Goal: Transaction & Acquisition: Book appointment/travel/reservation

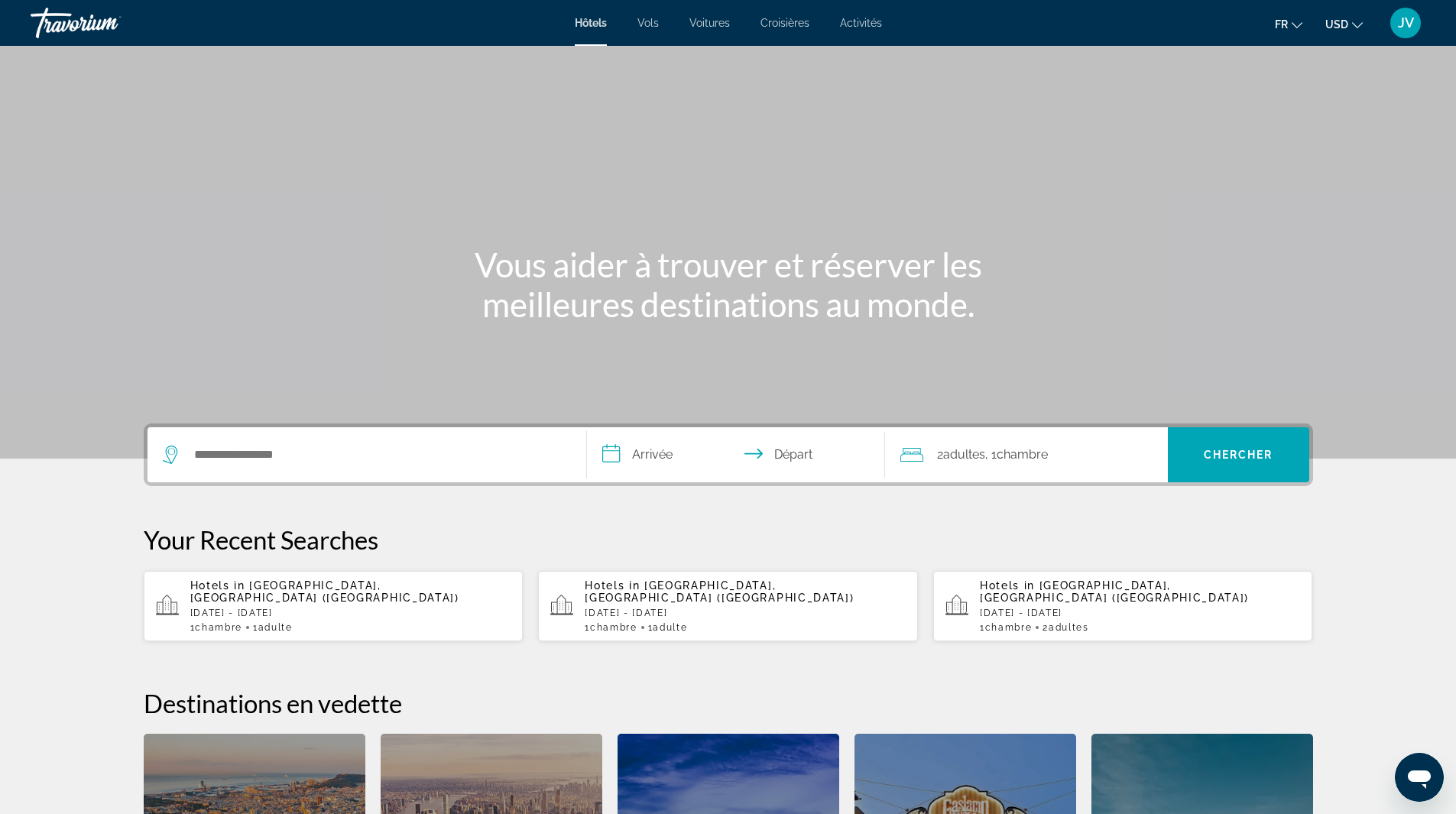
click at [258, 453] on input "Search hotel destination" at bounding box center [378, 455] width 371 height 23
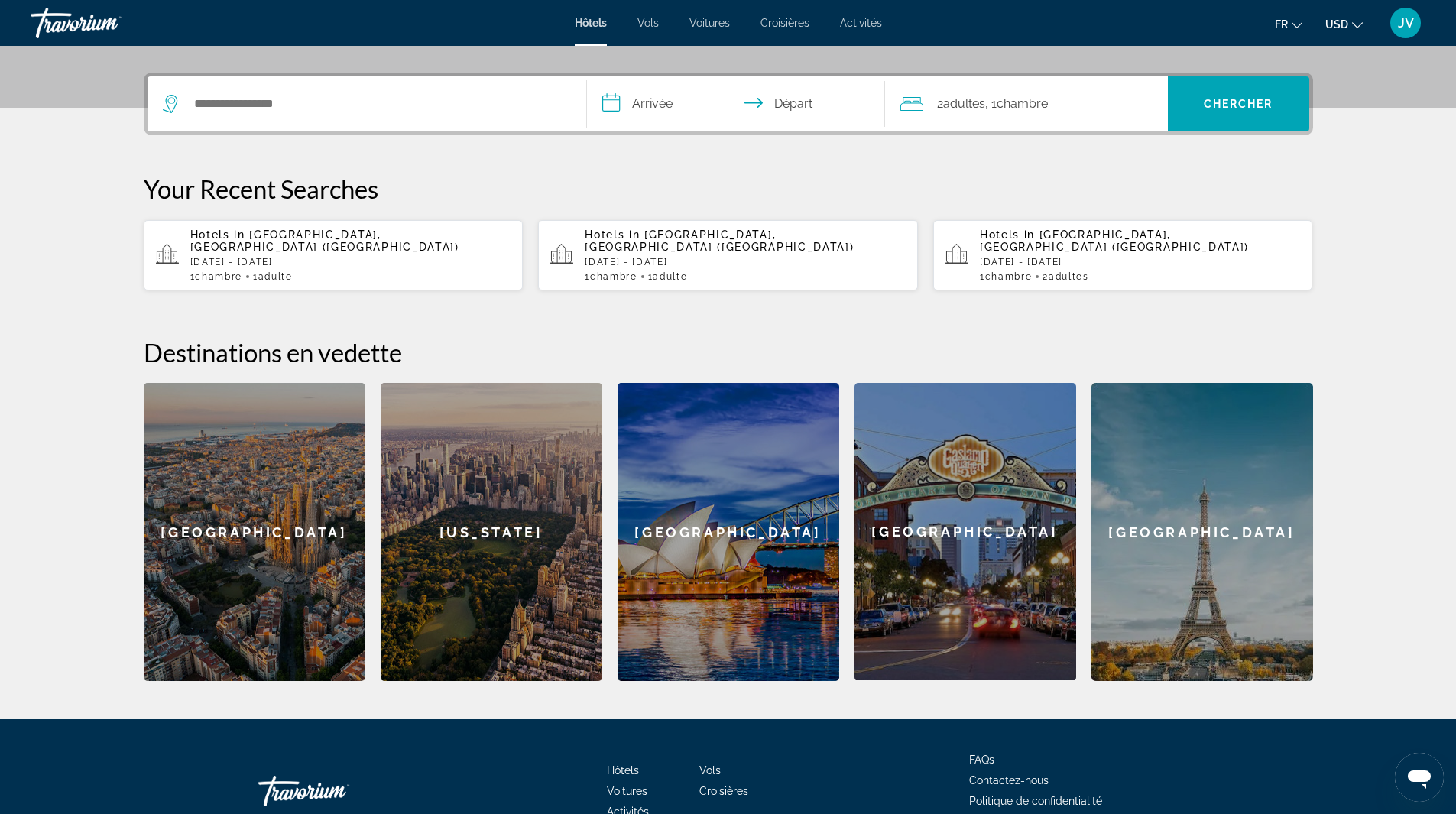
scroll to position [374, 0]
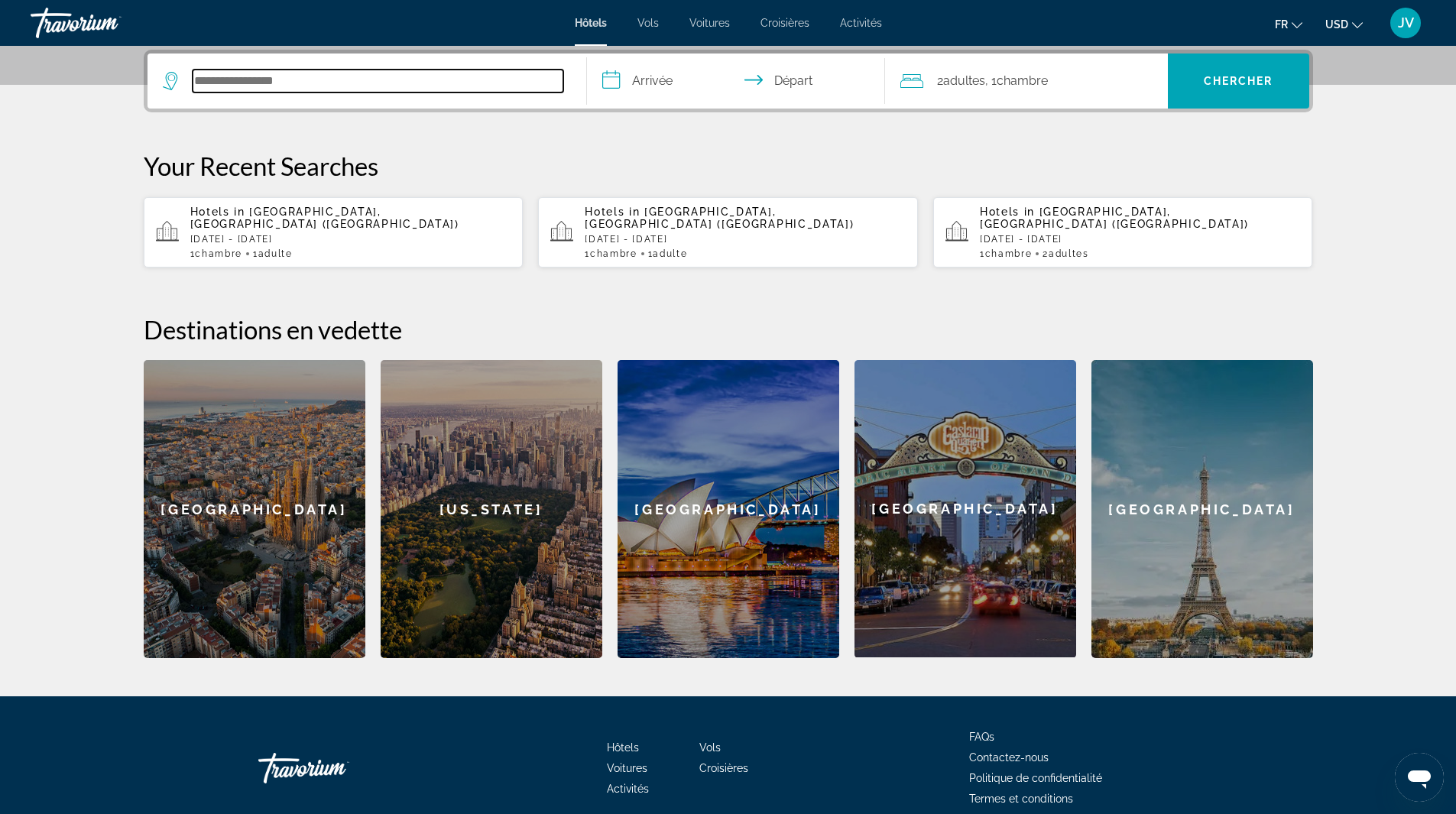
click at [271, 72] on input "Search hotel destination" at bounding box center [378, 81] width 371 height 23
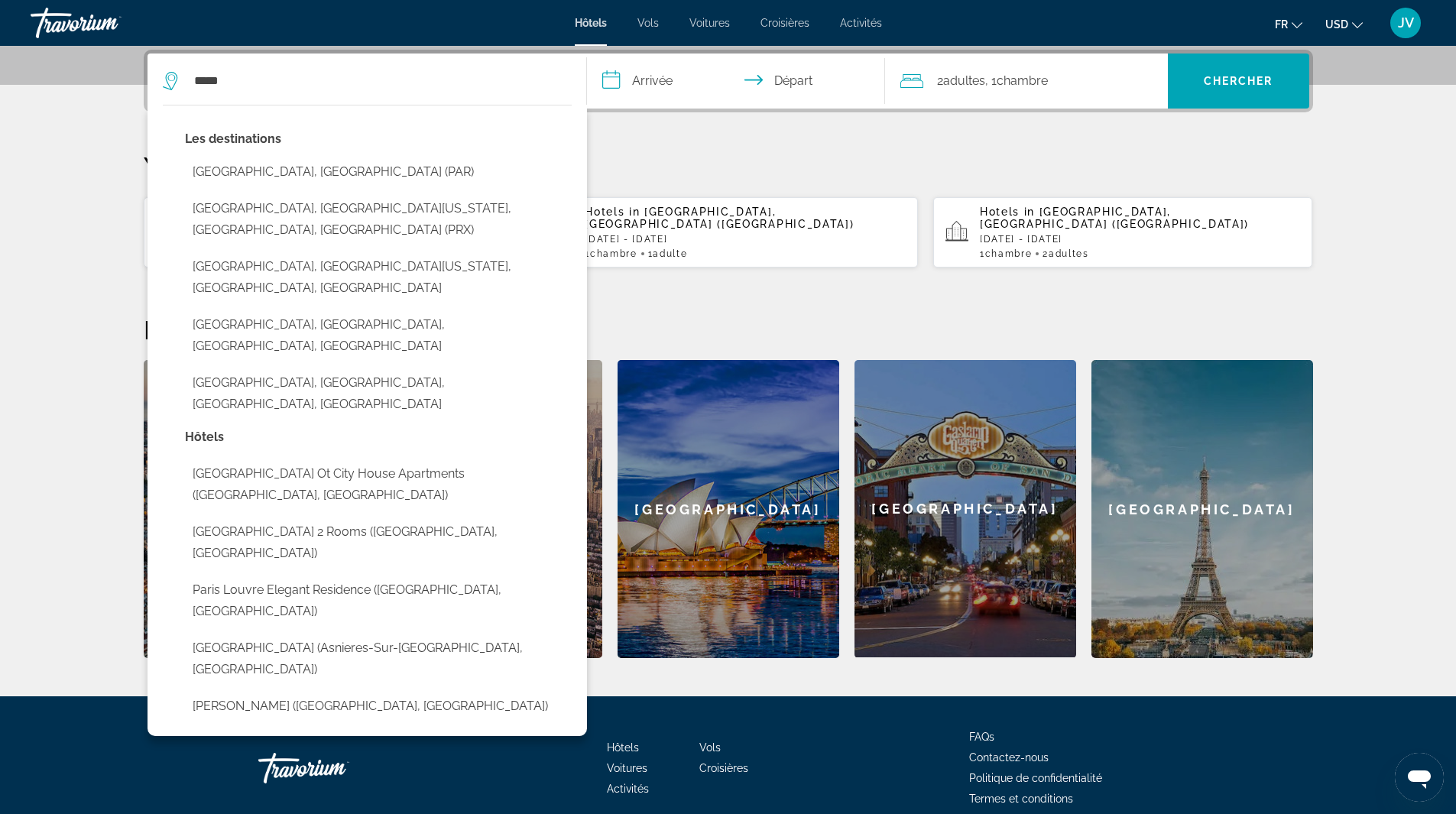
click at [274, 175] on button "[GEOGRAPHIC_DATA], [GEOGRAPHIC_DATA] (PAR)" at bounding box center [379, 172] width 387 height 29
type input "**********"
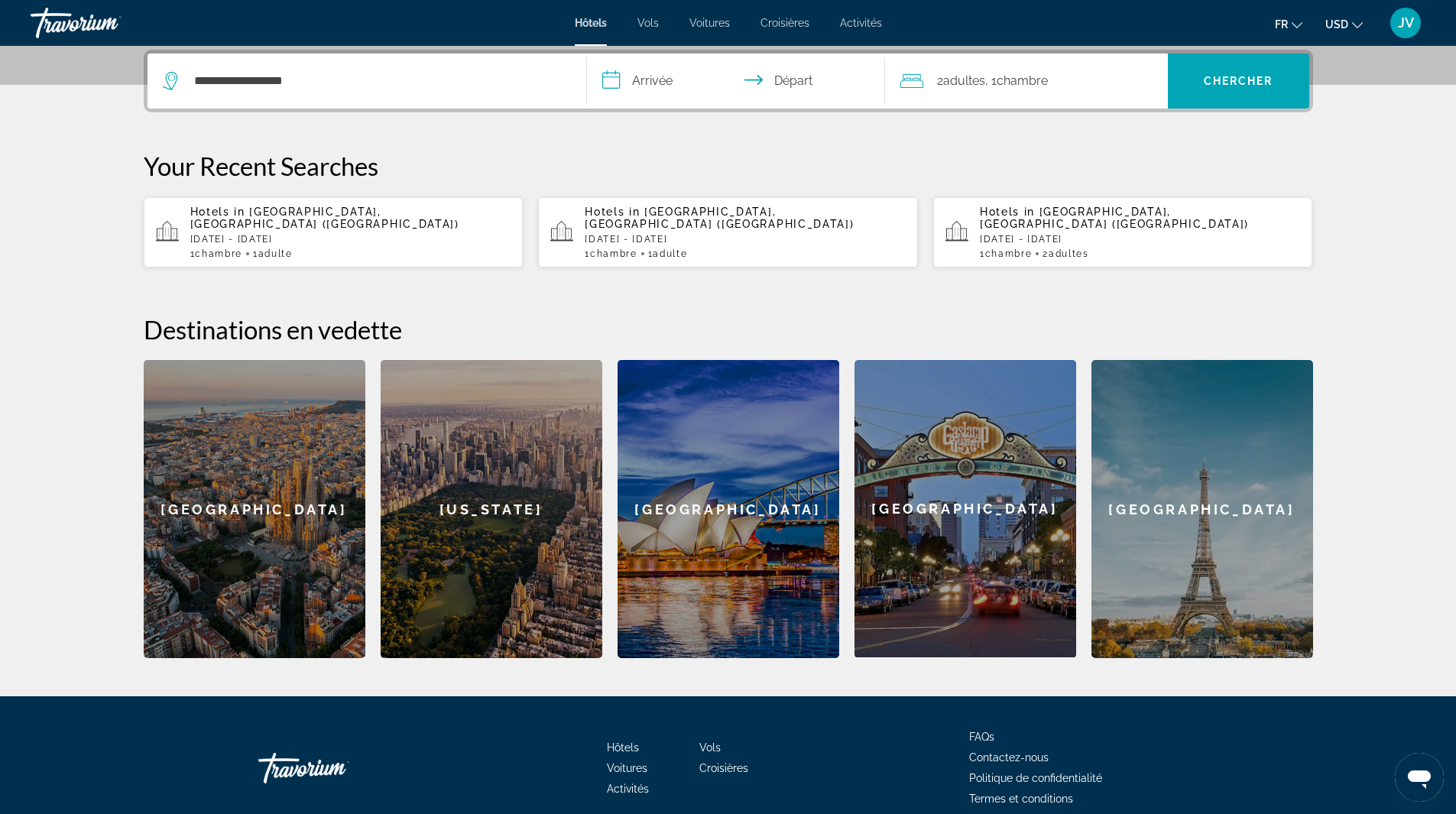
click at [687, 72] on input "**********" at bounding box center [739, 83] width 304 height 60
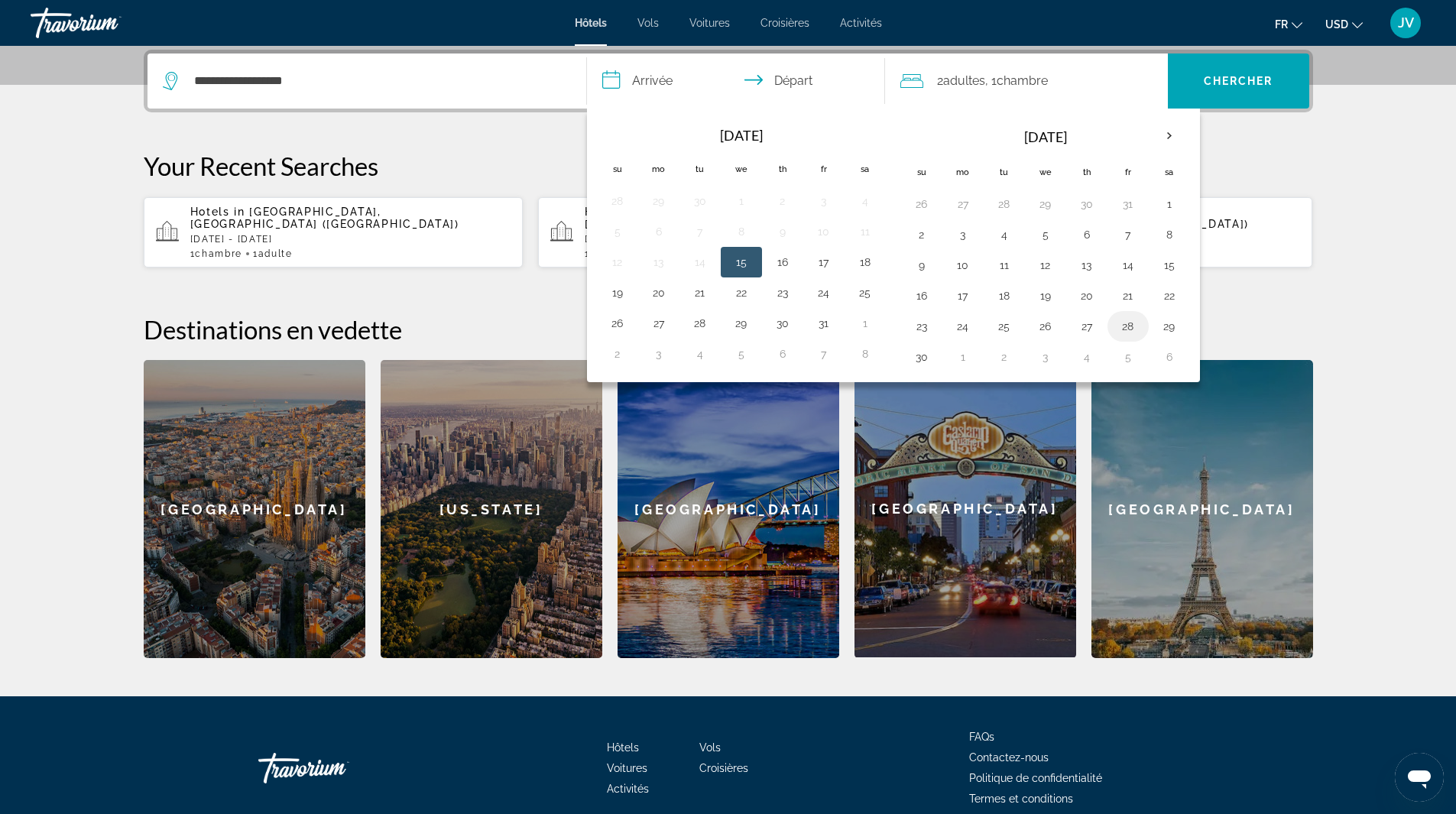
click at [1125, 328] on button "28" at bounding box center [1127, 327] width 24 height 22
click at [916, 363] on button "30" at bounding box center [921, 357] width 24 height 22
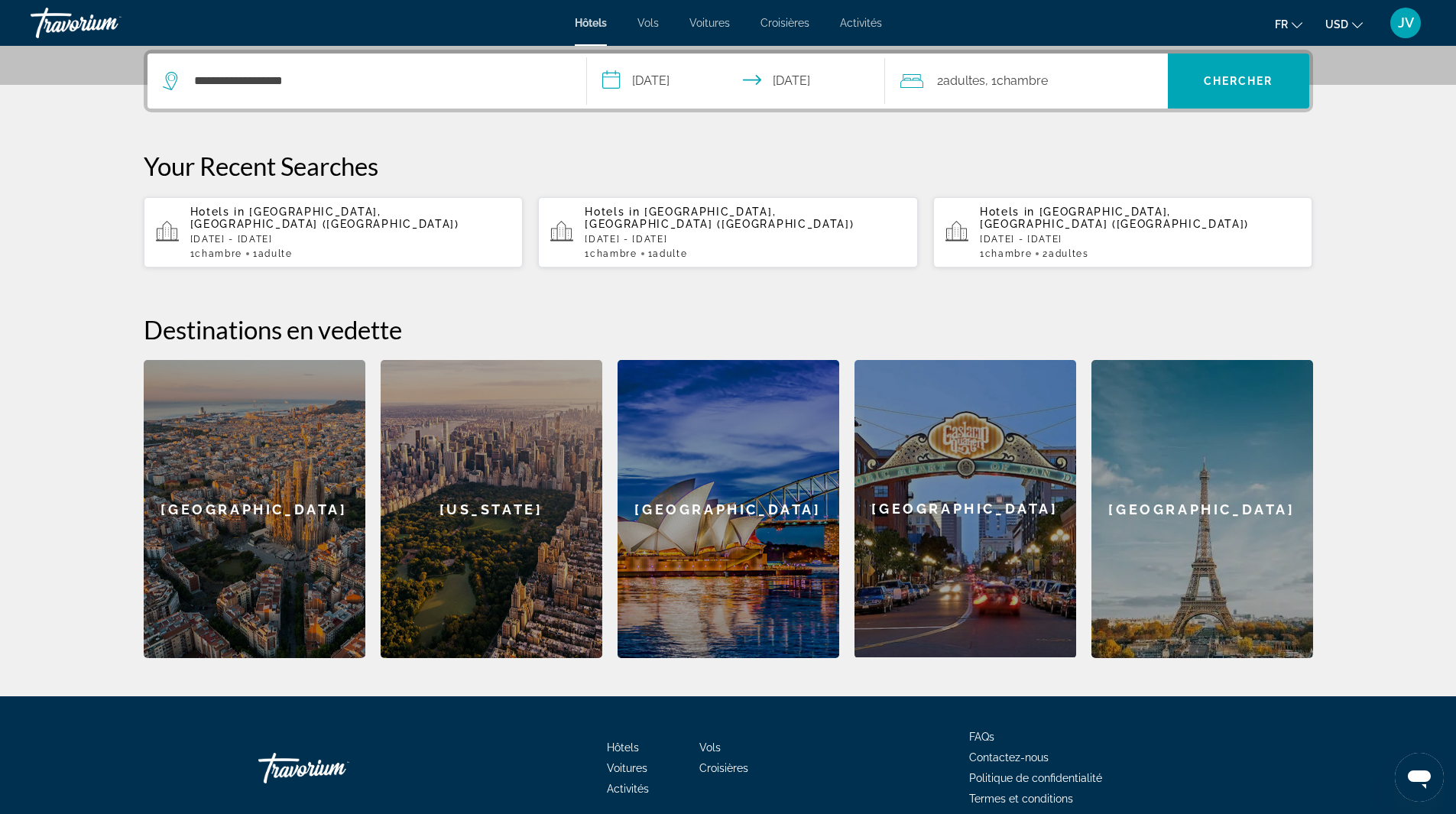
type input "**********"
click at [1353, 23] on icon "Change currency" at bounding box center [1358, 25] width 11 height 11
click at [1323, 97] on button "CAD (Can$)" at bounding box center [1313, 101] width 76 height 20
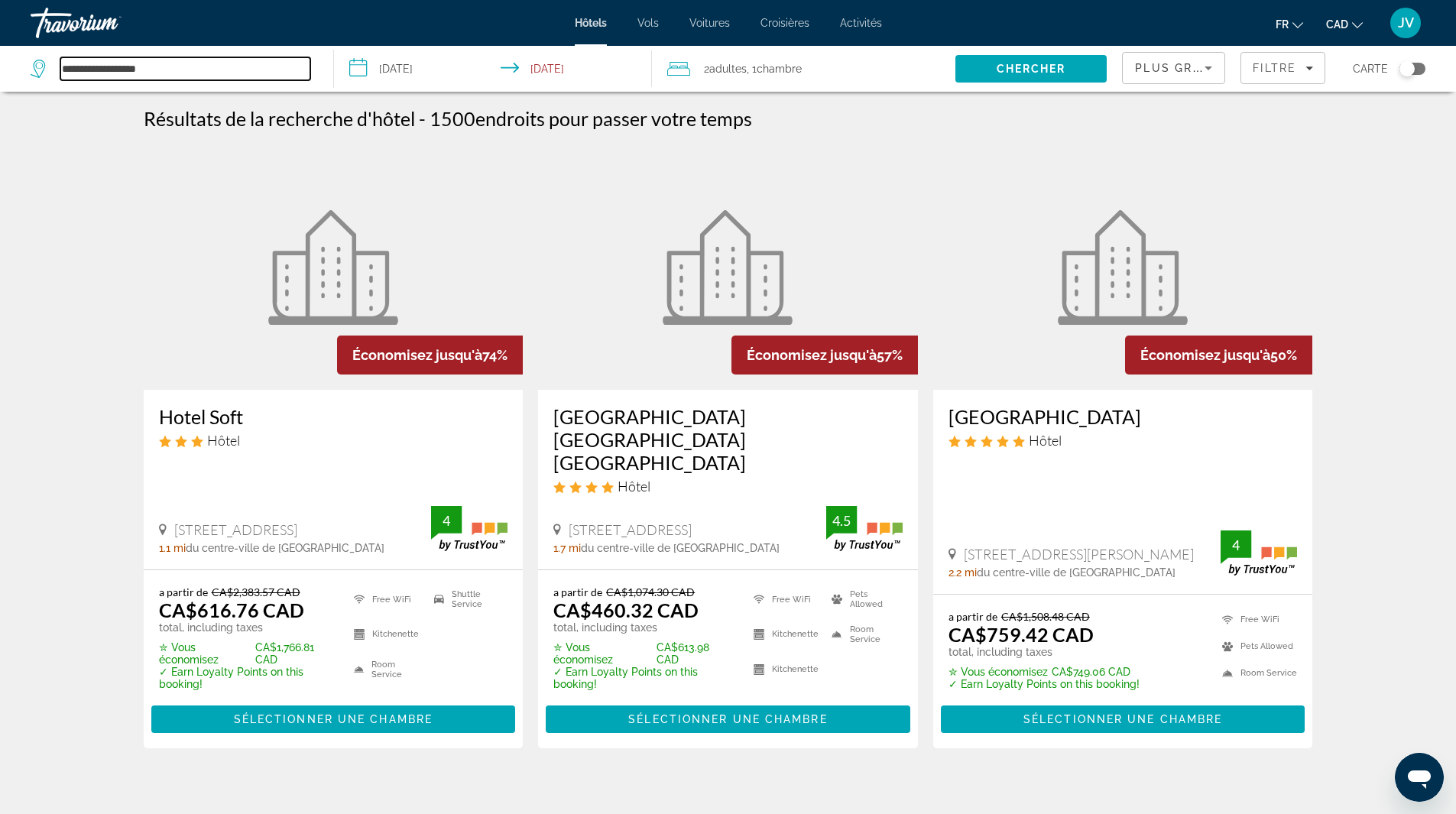
click at [163, 69] on input "**********" at bounding box center [185, 69] width 250 height 23
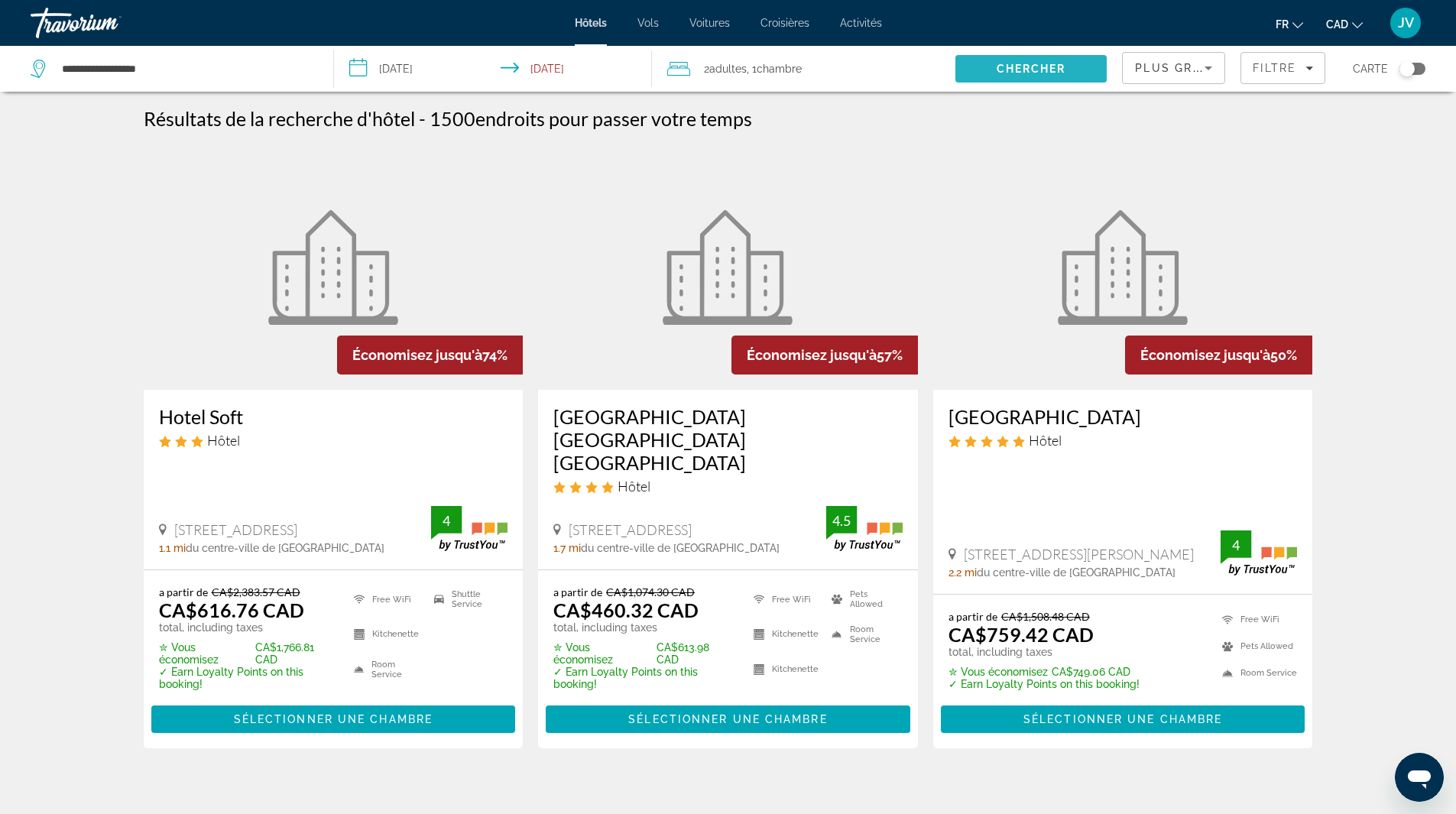
click at [1070, 65] on span "Search" at bounding box center [1032, 69] width 152 height 37
click at [1277, 61] on span "Filters" at bounding box center [1283, 68] width 83 height 37
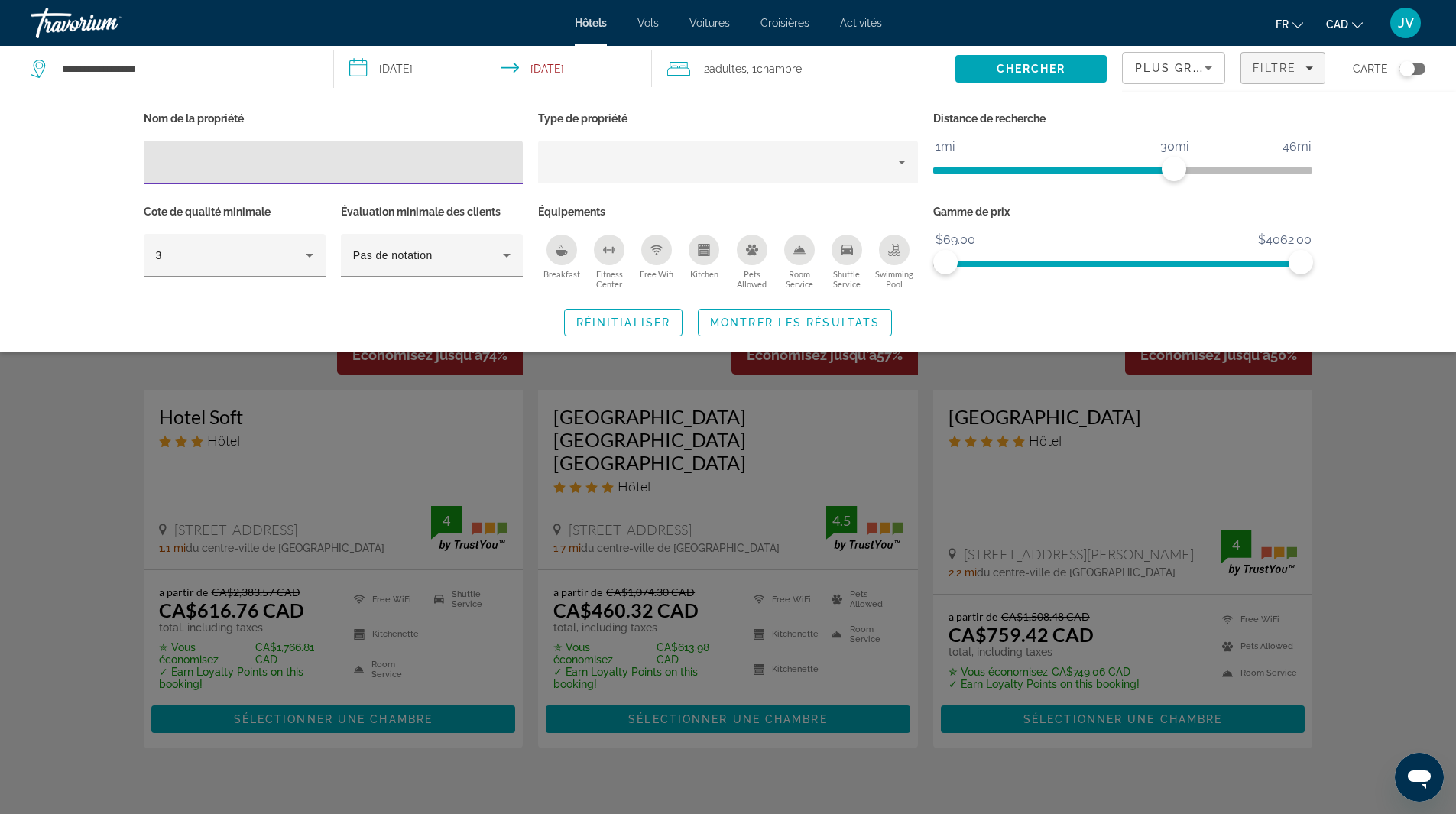
click at [240, 166] on input "Hotel Filters" at bounding box center [334, 163] width 355 height 18
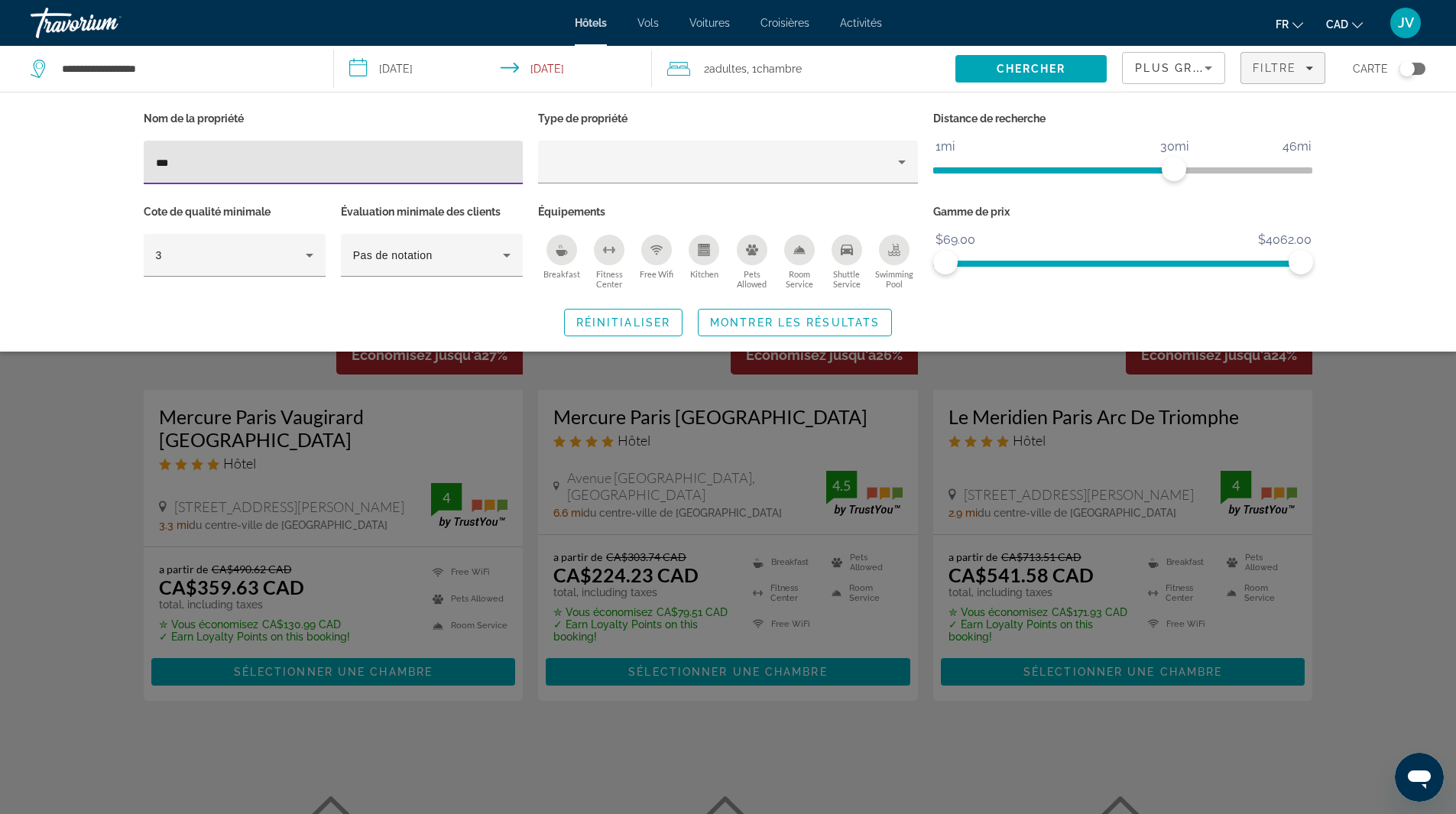
type input "***"
click at [626, 455] on div "Search widget" at bounding box center [728, 521] width 1456 height 585
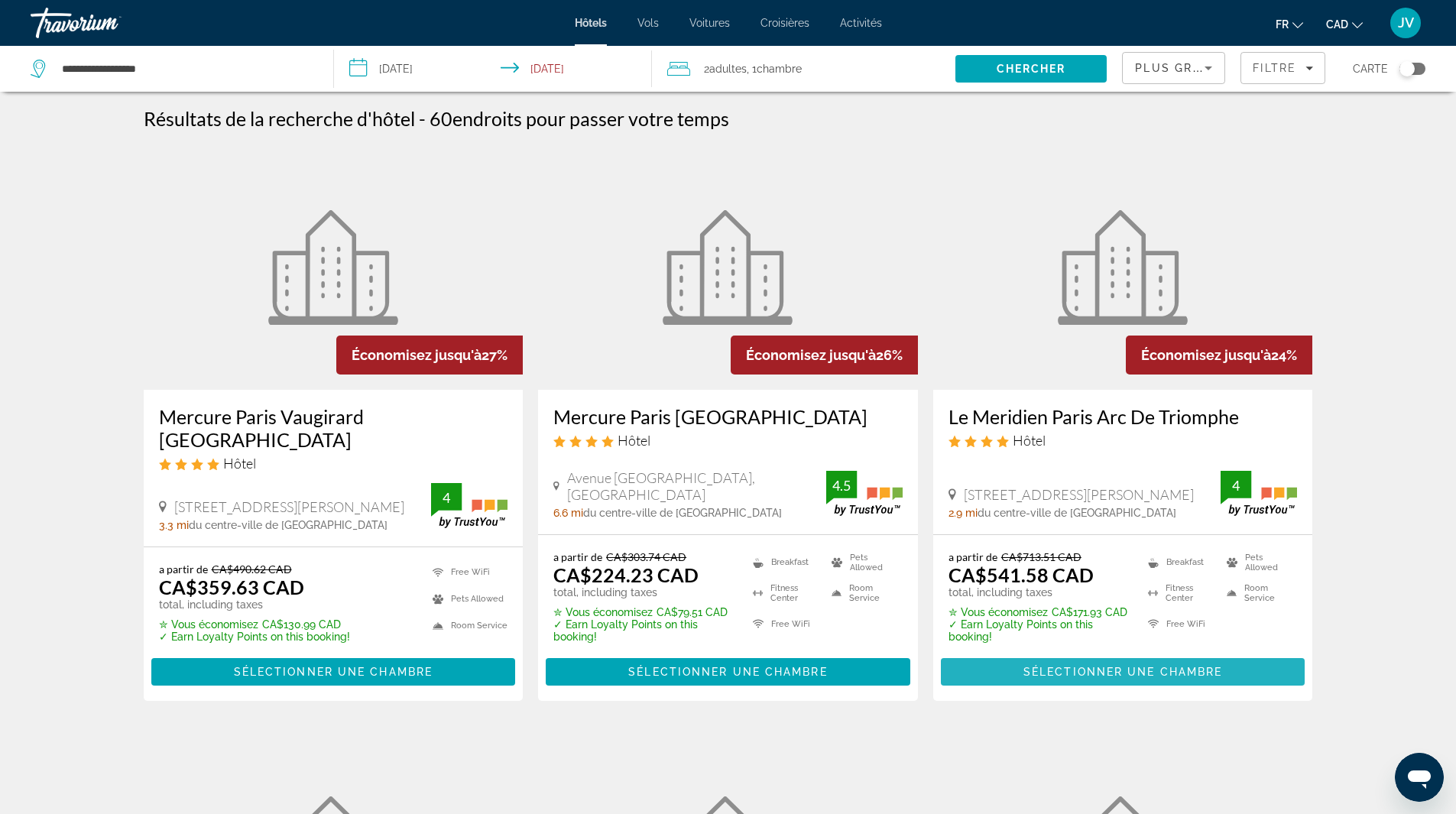
click at [1088, 669] on span "Sélectionner une chambre" at bounding box center [1123, 672] width 198 height 13
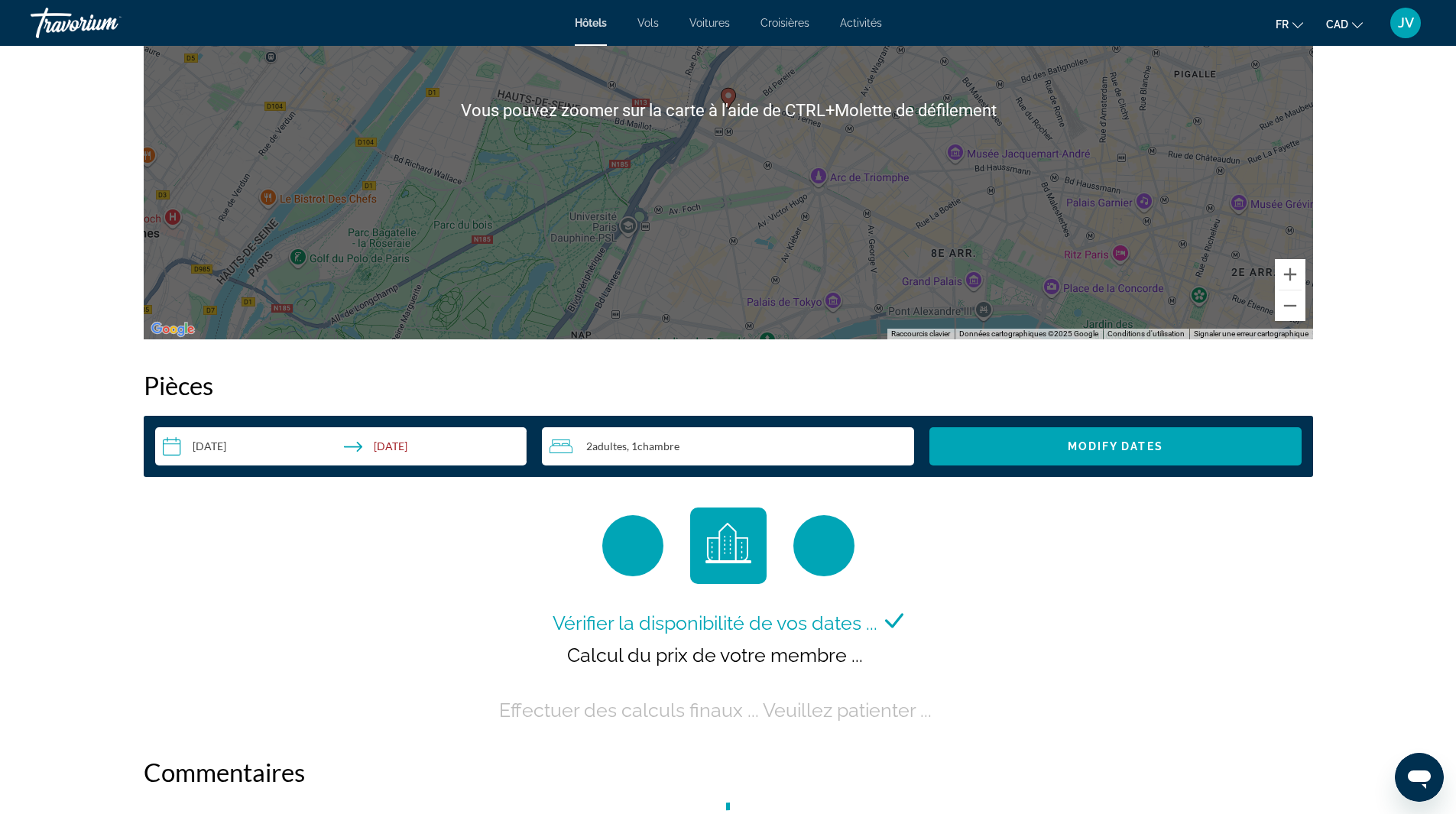
scroll to position [1682, 0]
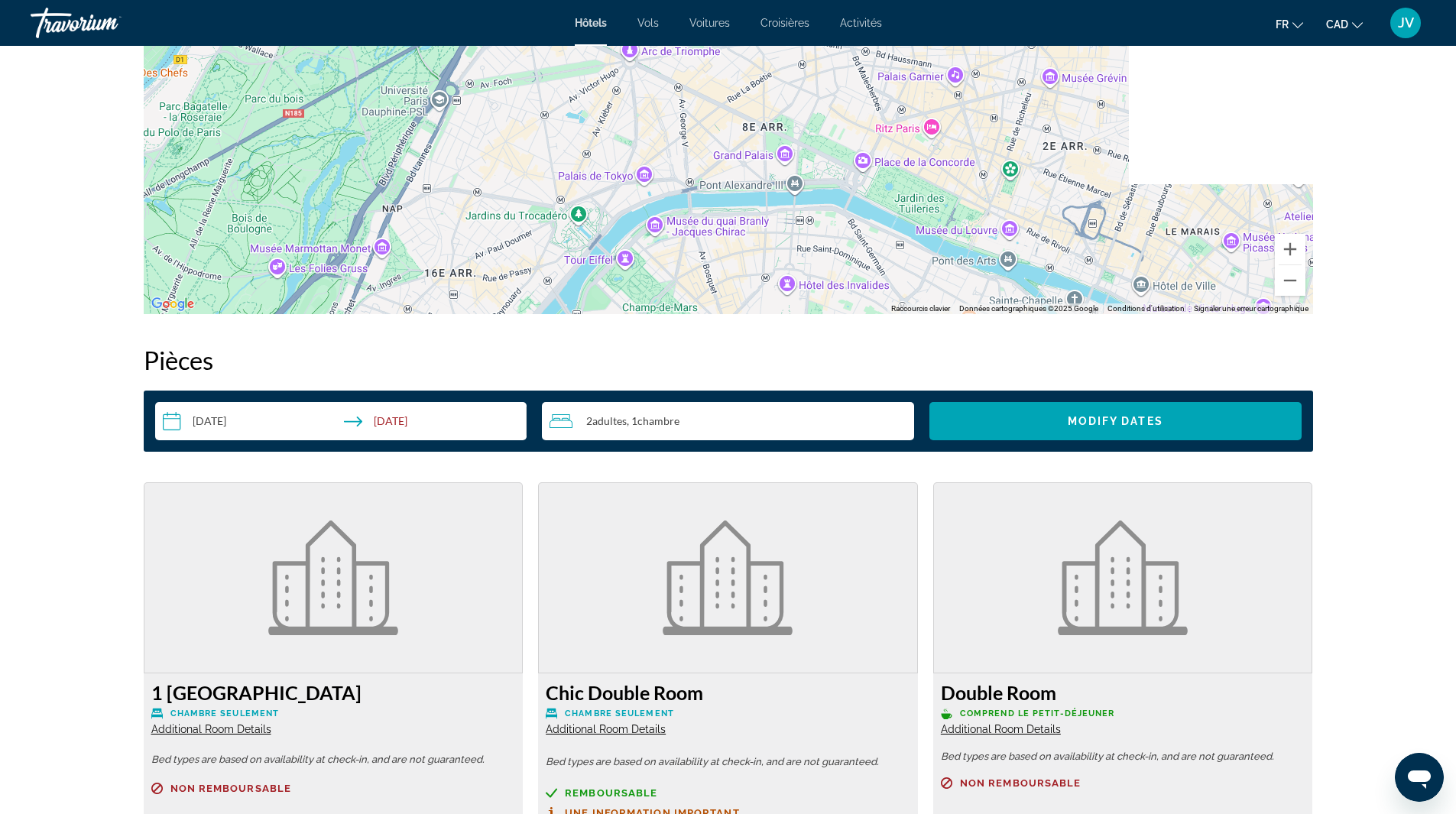
drag, startPoint x: 880, startPoint y: 226, endPoint x: 690, endPoint y: 122, distance: 216.6
click at [690, 122] on div "Pour activer le glissement avec le clavier, appuyez sur Alt+Entrée. Une fois ce…" at bounding box center [728, 85] width 1170 height 459
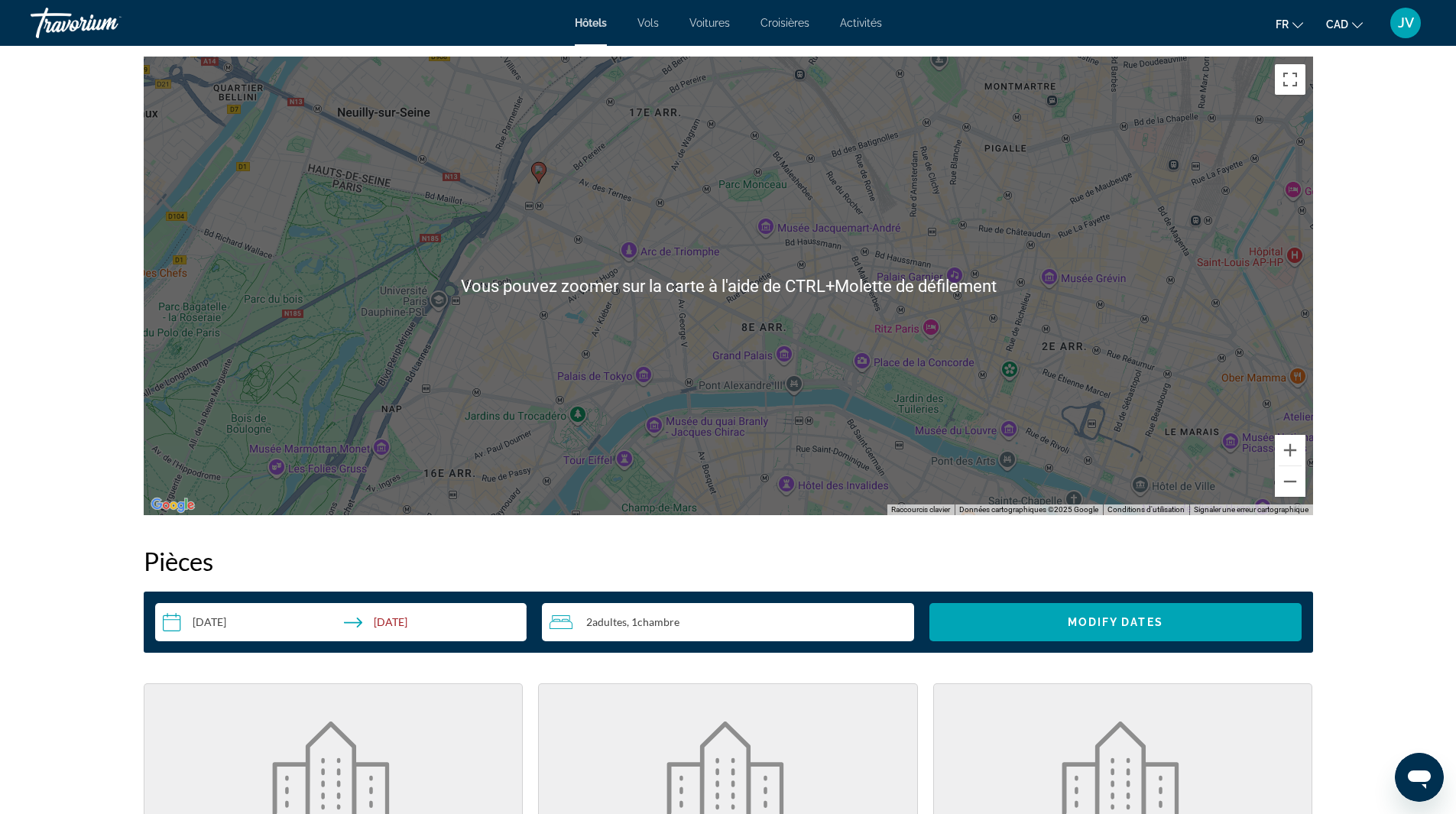
scroll to position [1300, 0]
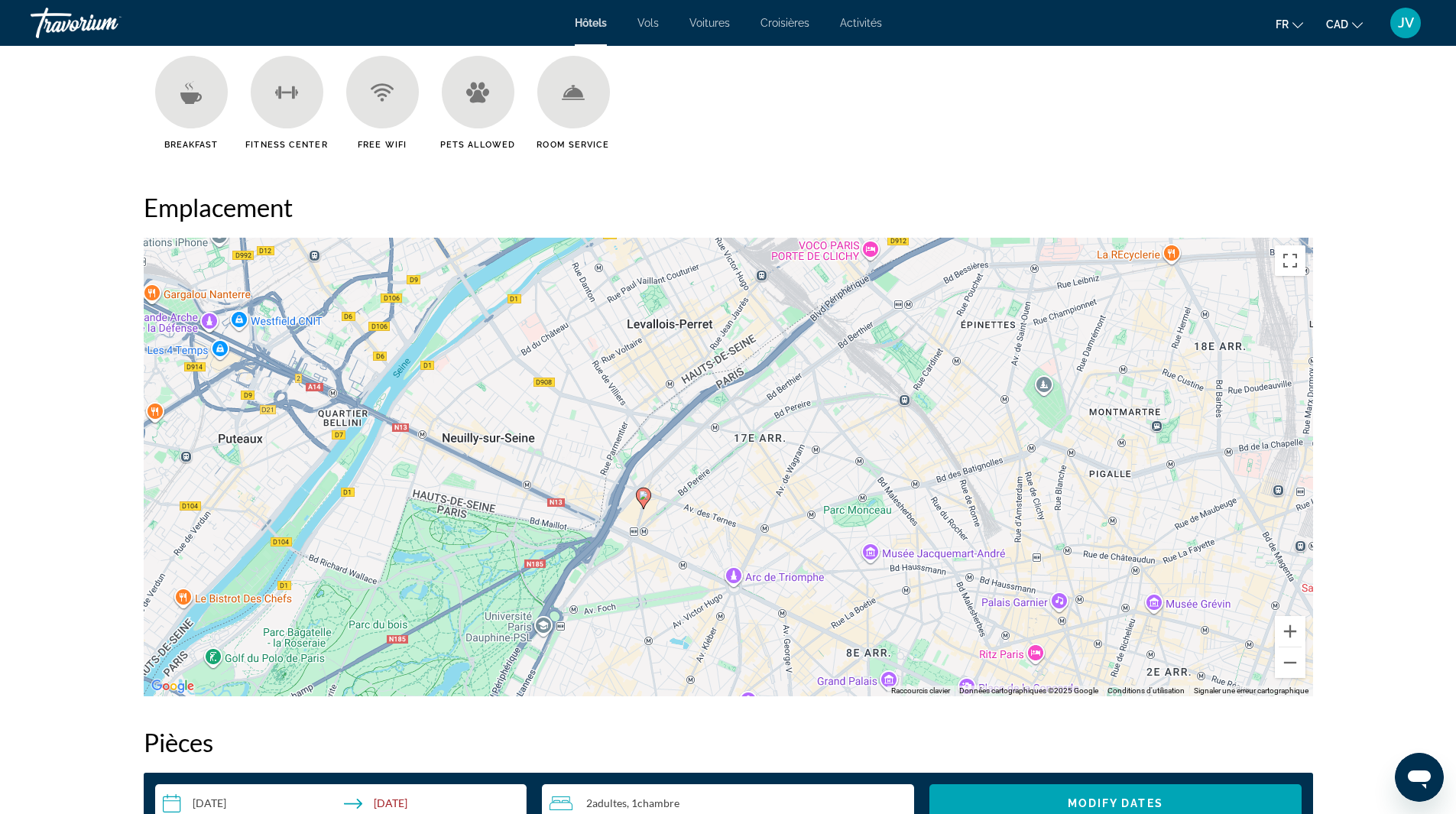
drag, startPoint x: 532, startPoint y: 410, endPoint x: 638, endPoint y: 546, distance: 172.4
click at [640, 560] on div "Pour activer le glissement avec le clavier, appuyez sur Alt+Entrée. Une fois ce…" at bounding box center [728, 467] width 1170 height 459
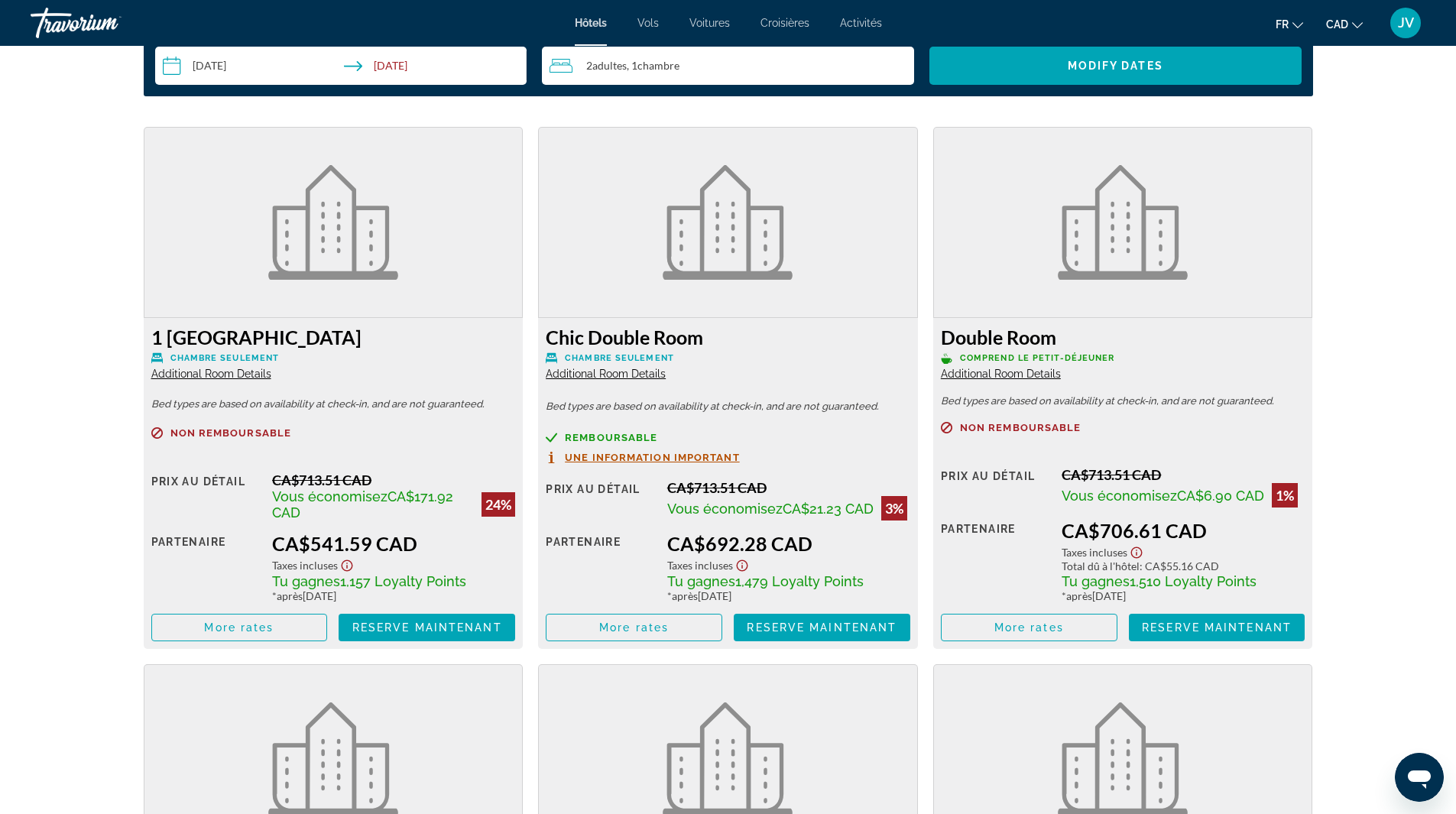
scroll to position [2064, 0]
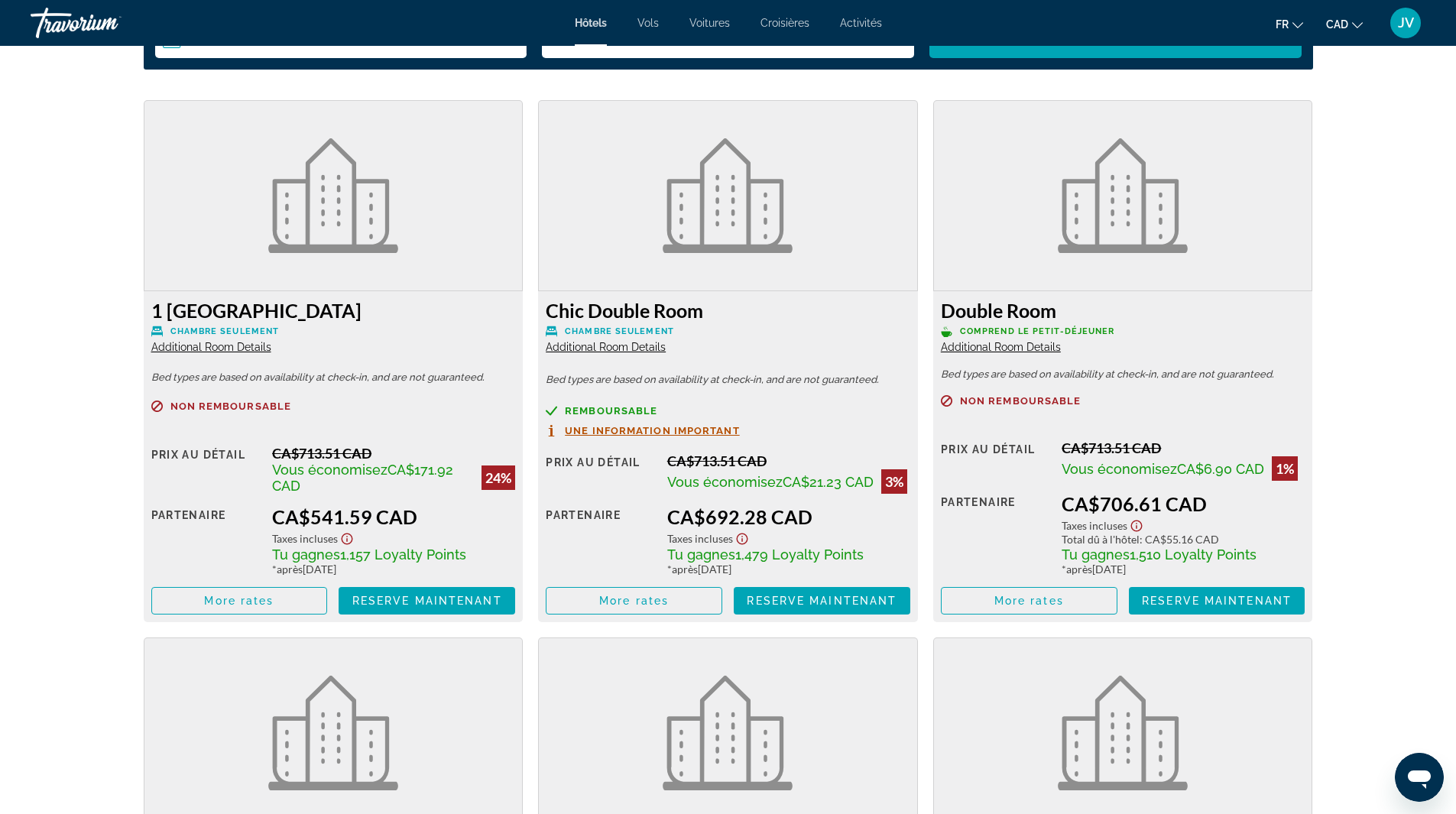
click at [600, 432] on span "Une information important" at bounding box center [652, 431] width 175 height 10
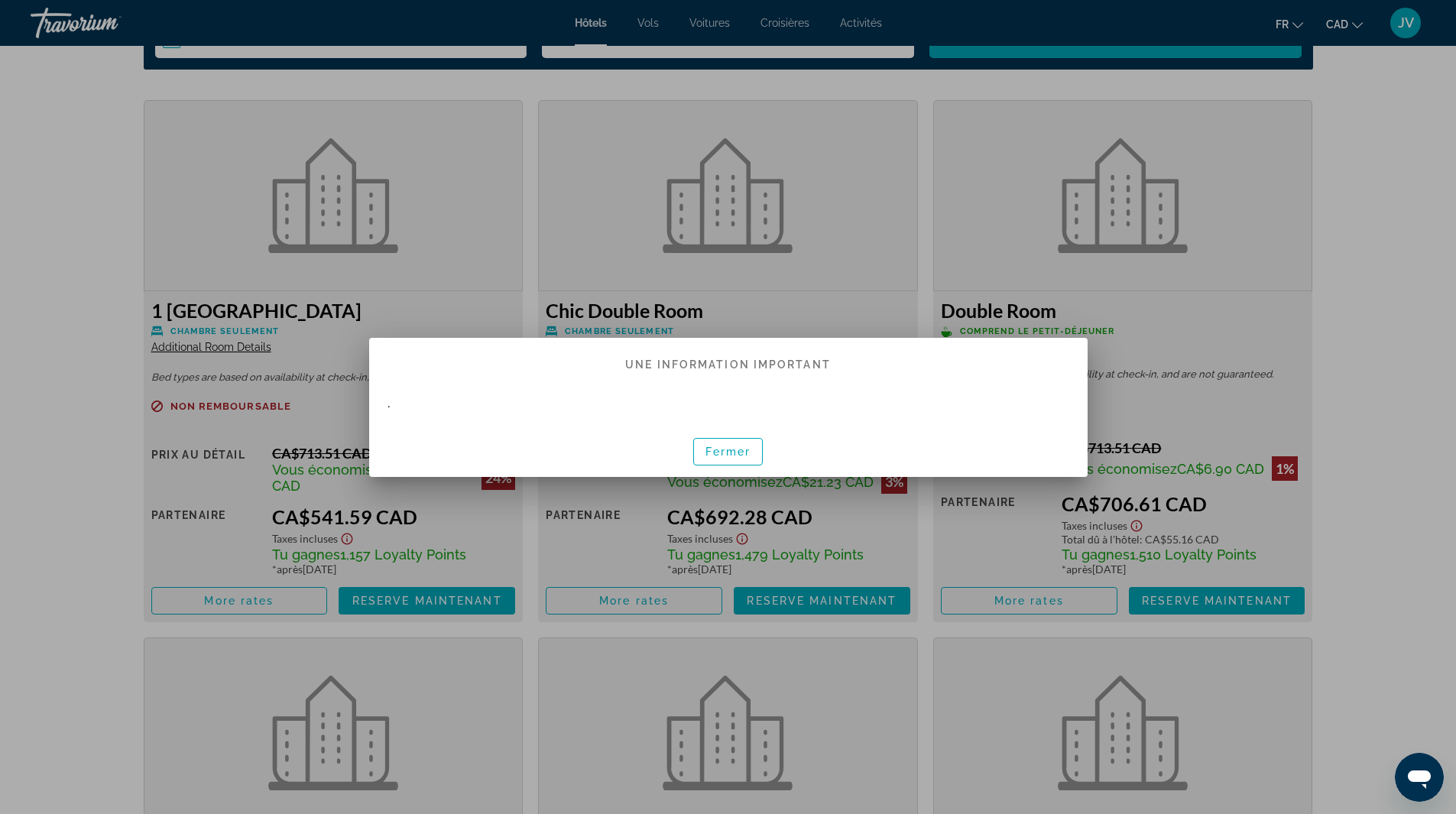
scroll to position [0, 0]
click at [745, 456] on span "Fermer" at bounding box center [728, 451] width 46 height 13
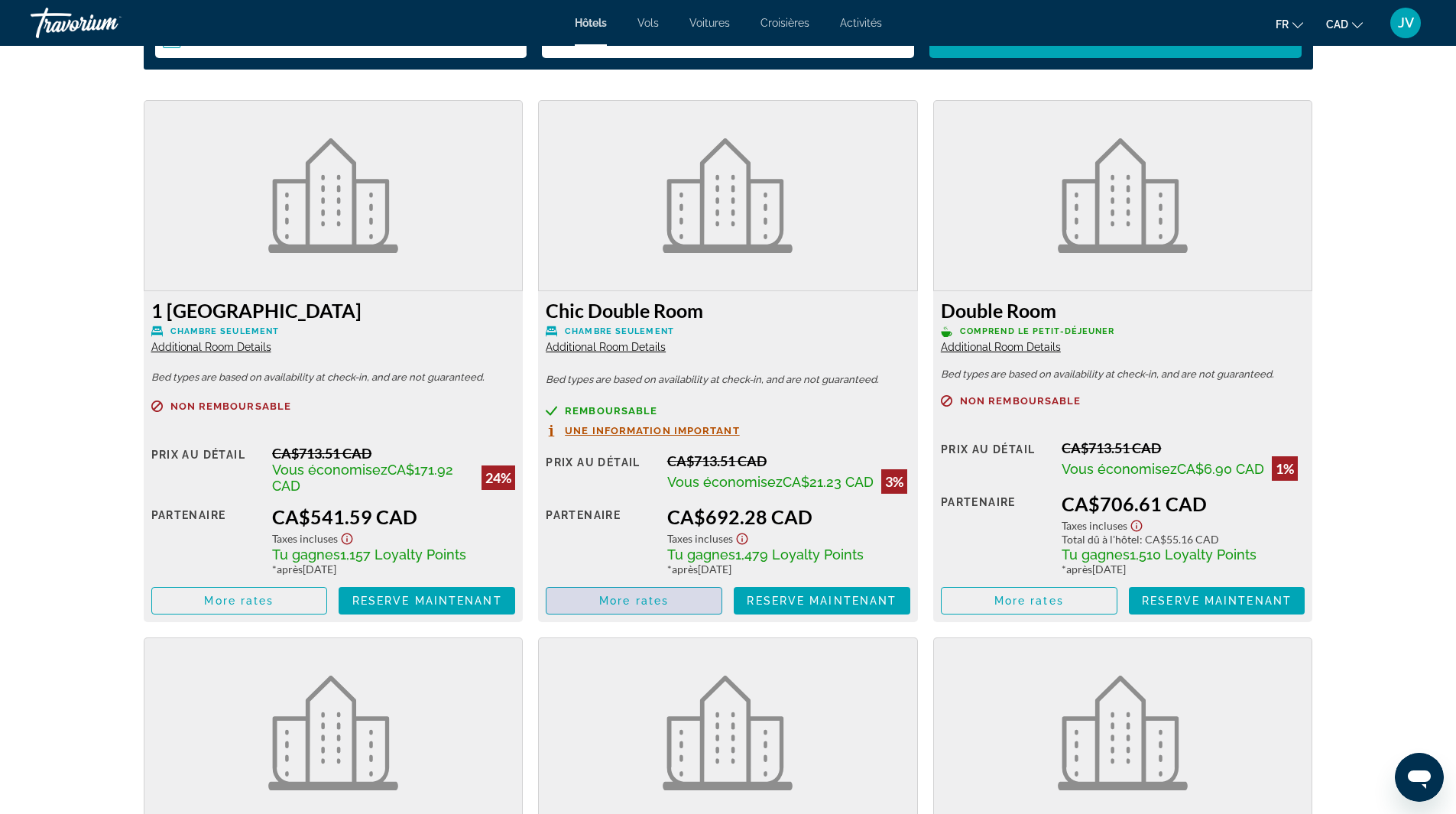
click at [647, 595] on span "More rates" at bounding box center [634, 600] width 69 height 13
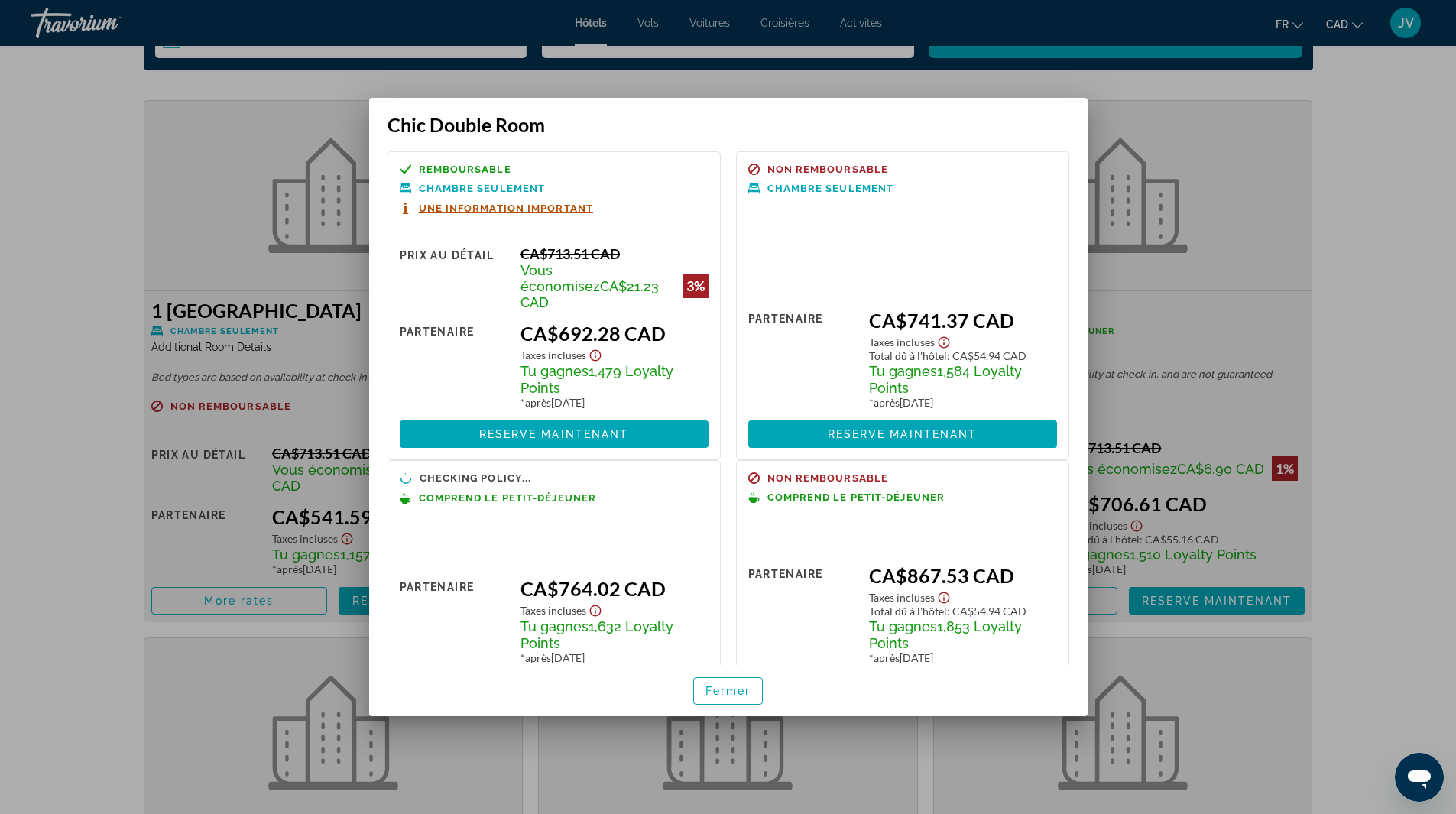
click at [163, 208] on div at bounding box center [728, 407] width 1456 height 814
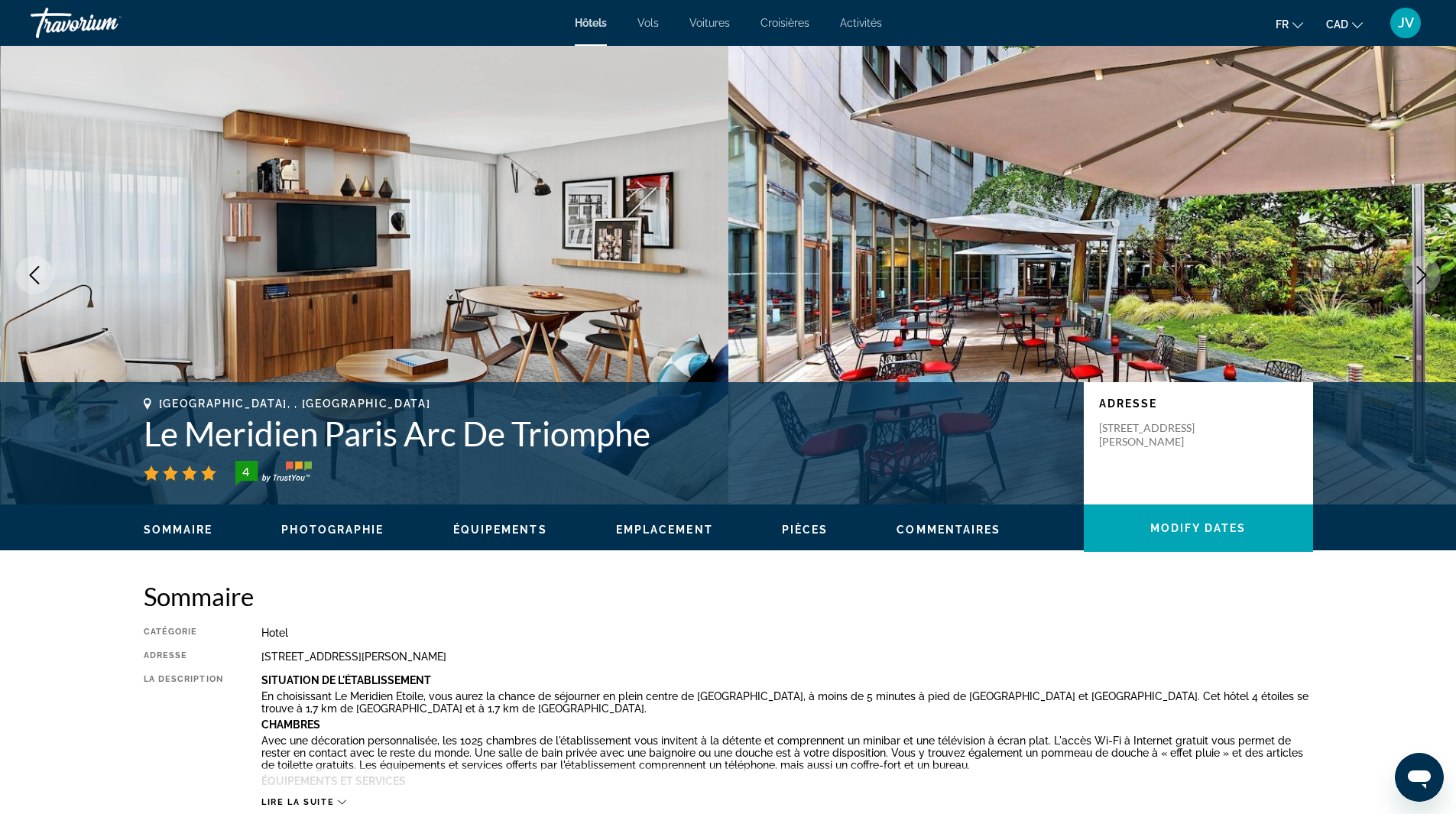
scroll to position [2064, 0]
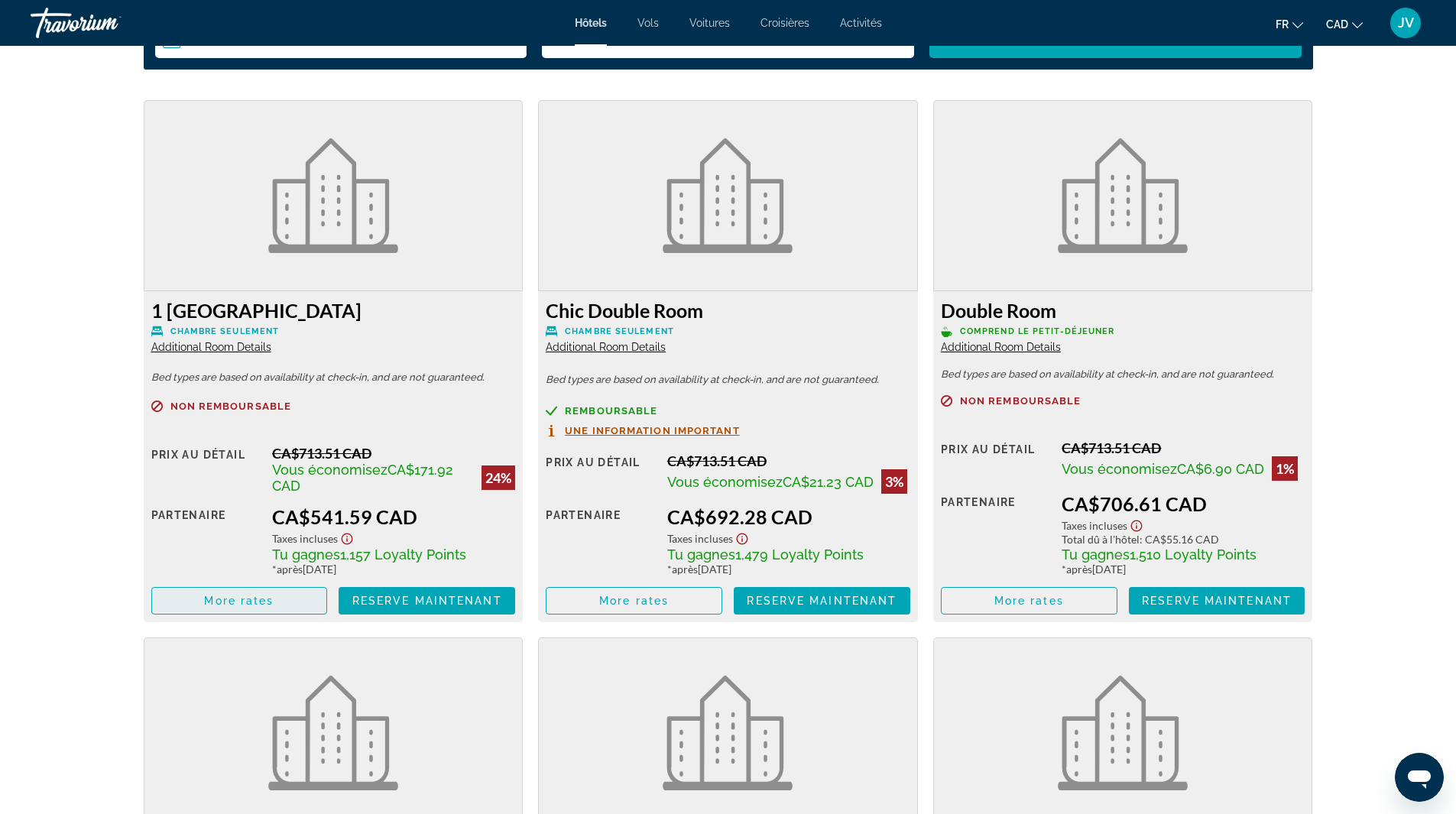
click at [255, 605] on span "More rates" at bounding box center [238, 600] width 69 height 13
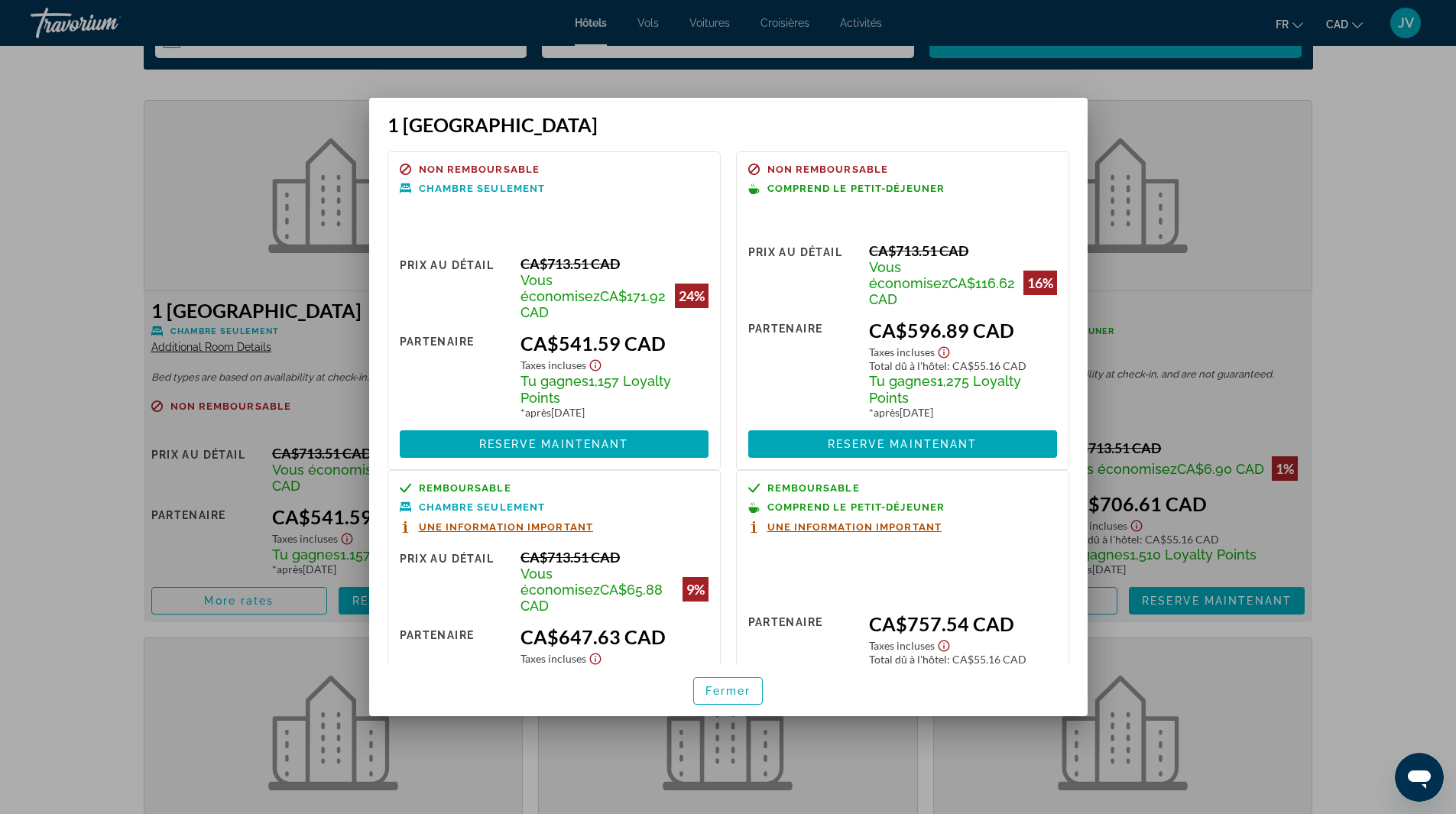
click at [1181, 122] on div at bounding box center [728, 407] width 1456 height 814
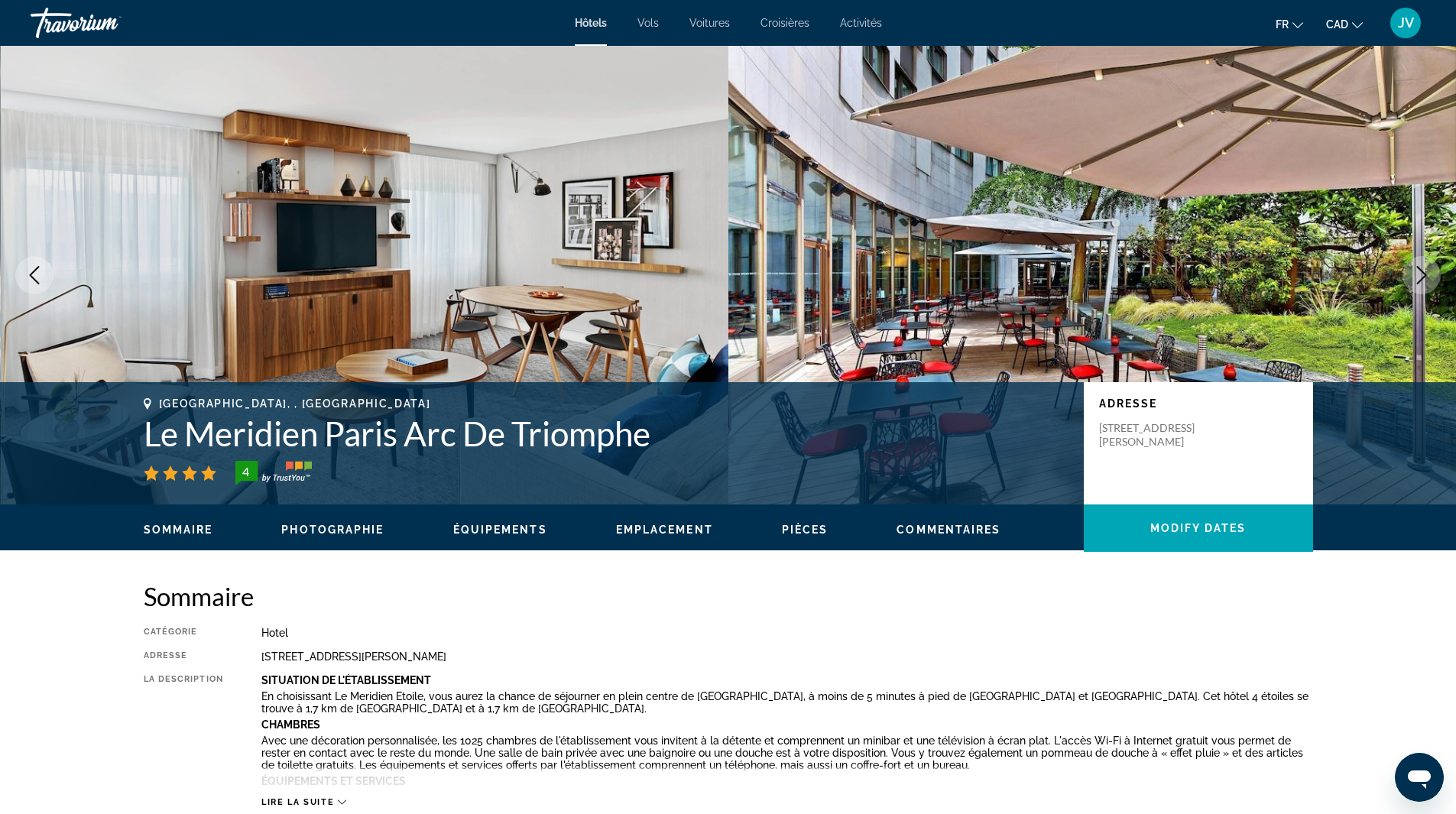
scroll to position [2064, 0]
